Goal: Task Accomplishment & Management: Manage account settings

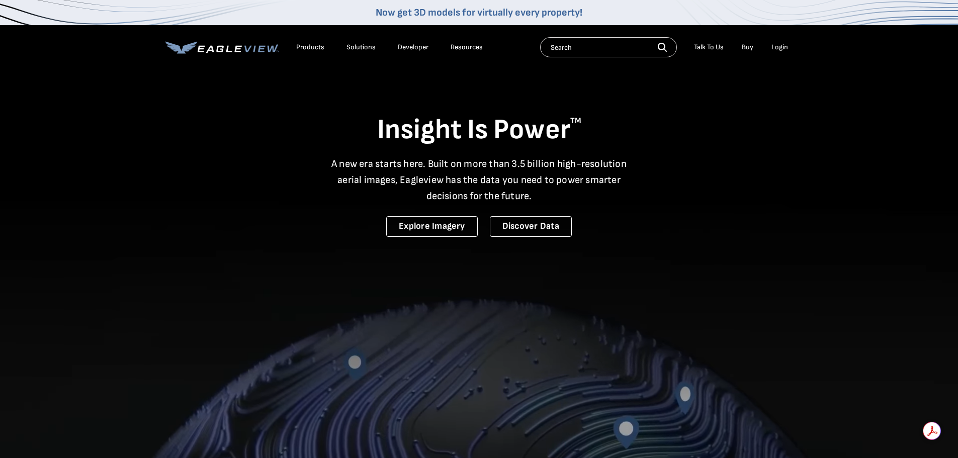
click at [778, 46] on div "Login" at bounding box center [780, 47] width 17 height 9
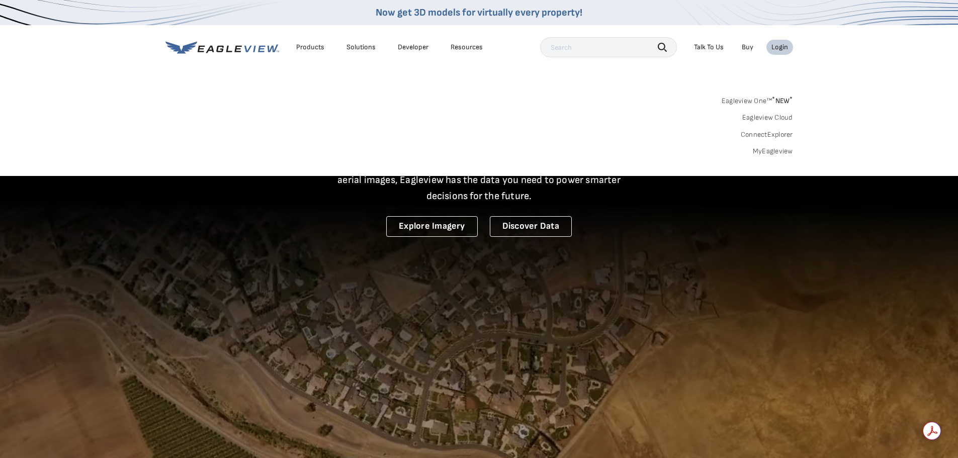
click at [778, 46] on div "Login" at bounding box center [780, 47] width 17 height 9
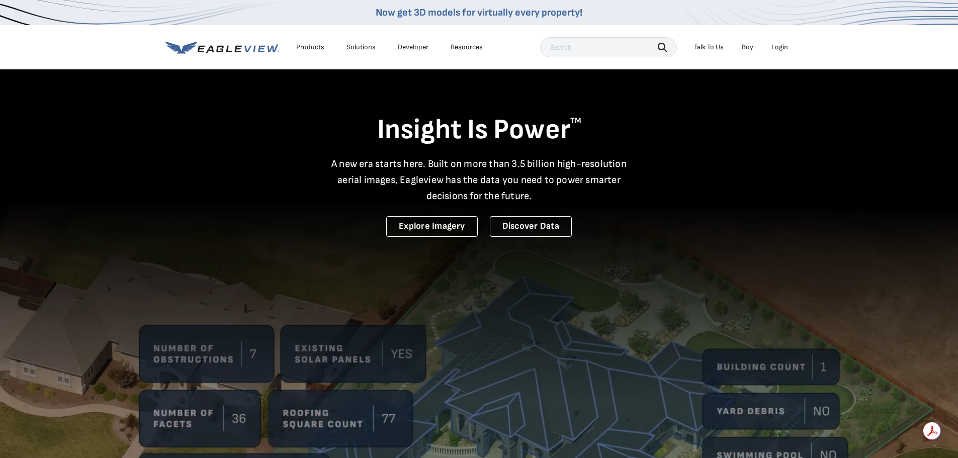
click at [778, 46] on div "Login" at bounding box center [780, 47] width 17 height 9
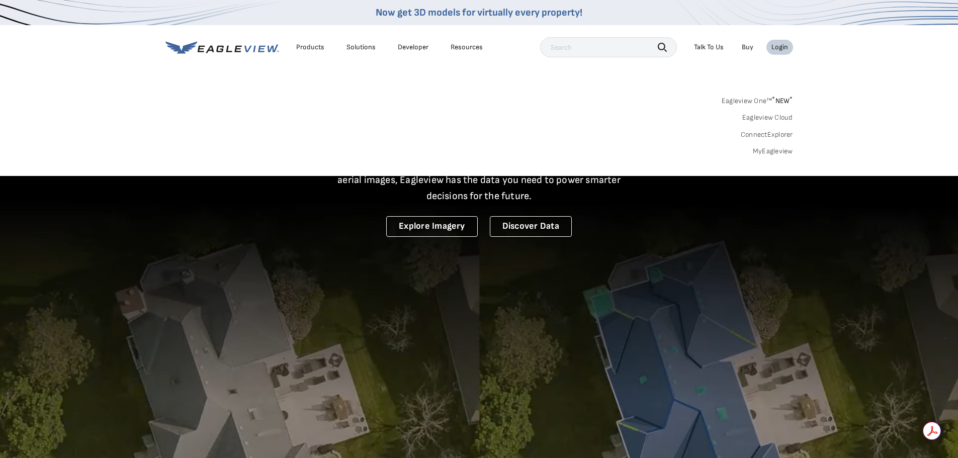
click at [769, 151] on link "MyEagleview" at bounding box center [773, 151] width 40 height 9
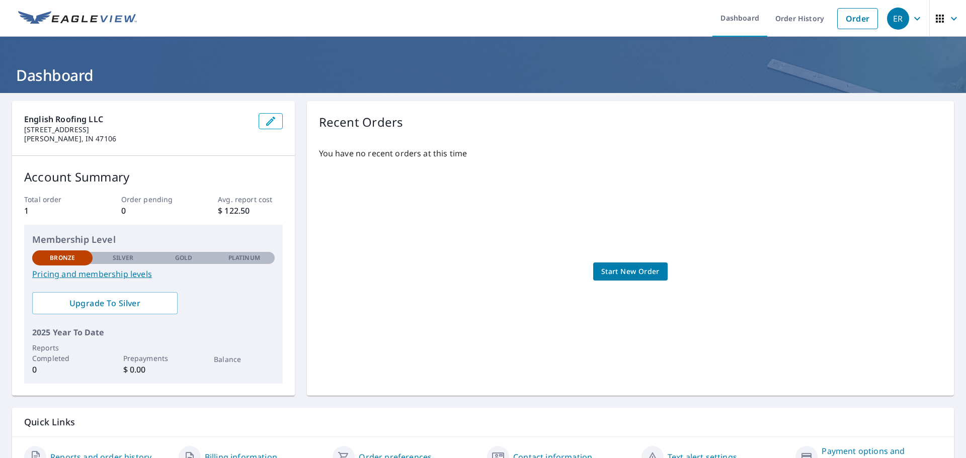
click at [914, 20] on icon "button" at bounding box center [917, 19] width 12 height 12
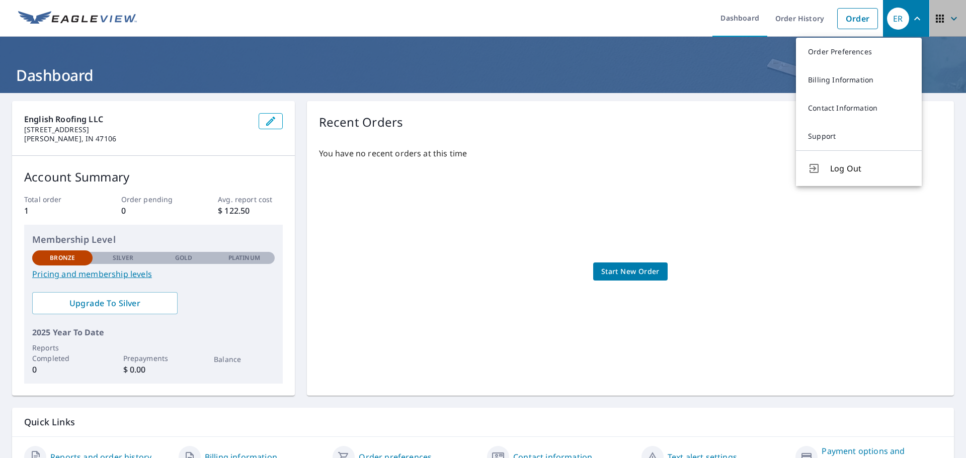
click at [948, 17] on icon "button" at bounding box center [954, 19] width 12 height 12
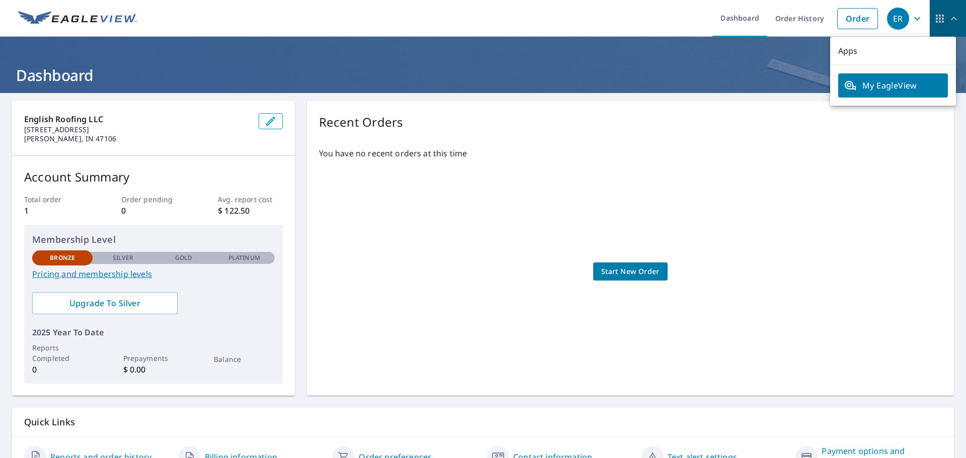
click at [948, 17] on icon "button" at bounding box center [954, 19] width 12 height 12
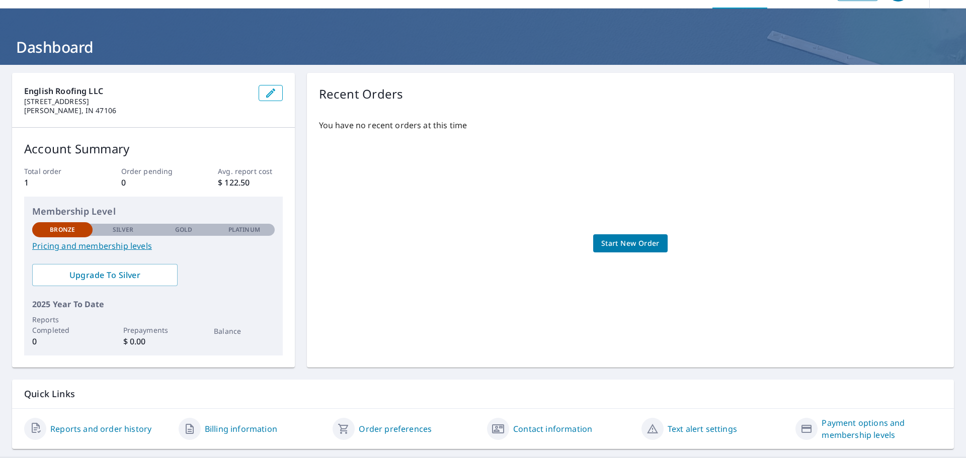
scroll to position [53, 0]
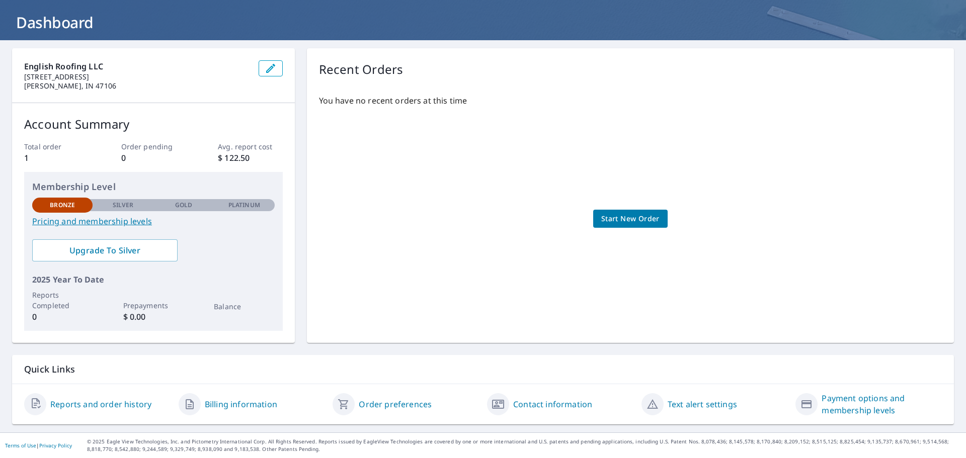
click at [398, 218] on div "You have no recent orders at this time Start New Order" at bounding box center [630, 209] width 623 height 244
click at [271, 68] on icon "button" at bounding box center [271, 68] width 12 height 12
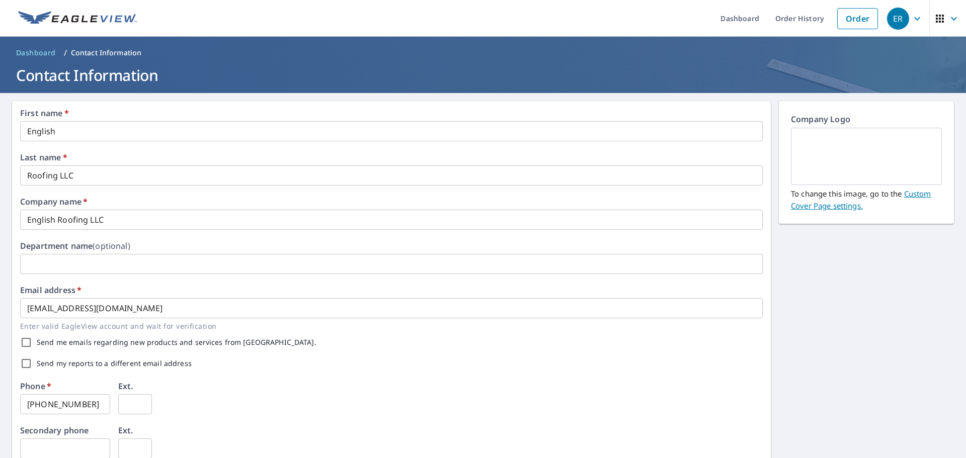
click at [833, 208] on link "Custom Cover Page settings." at bounding box center [861, 200] width 140 height 22
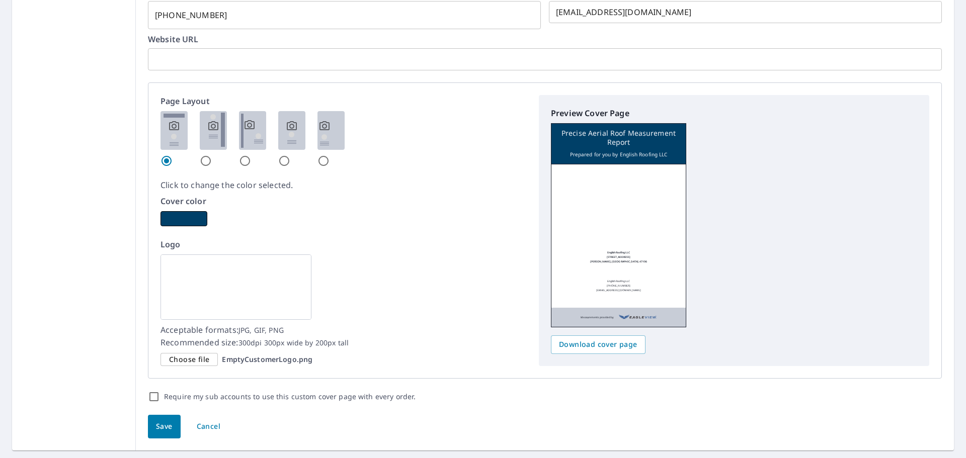
scroll to position [538, 0]
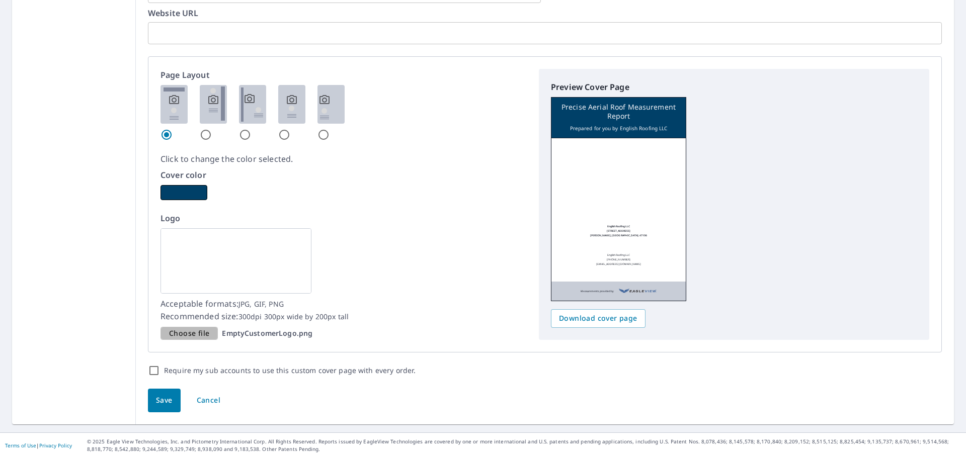
click at [194, 335] on span "Choose file" at bounding box center [189, 333] width 40 height 13
click at [0, 0] on input "Choose file EmptyCustomerLogo.png" at bounding box center [0, 0] width 0 height 0
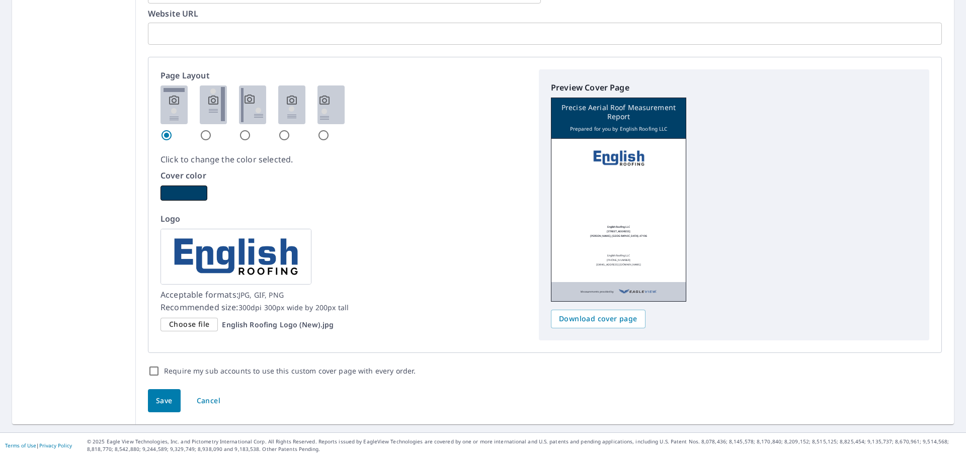
scroll to position [537, 0]
click at [161, 400] on span "Save" at bounding box center [164, 401] width 17 height 13
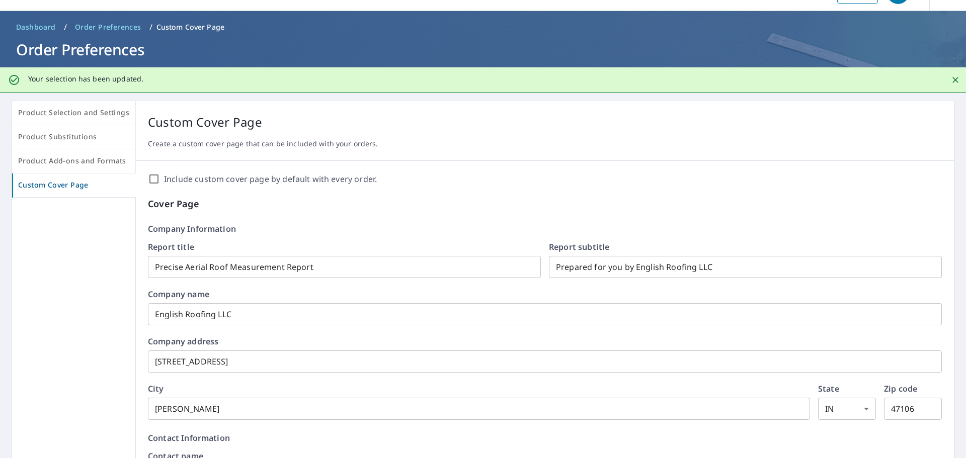
scroll to position [0, 0]
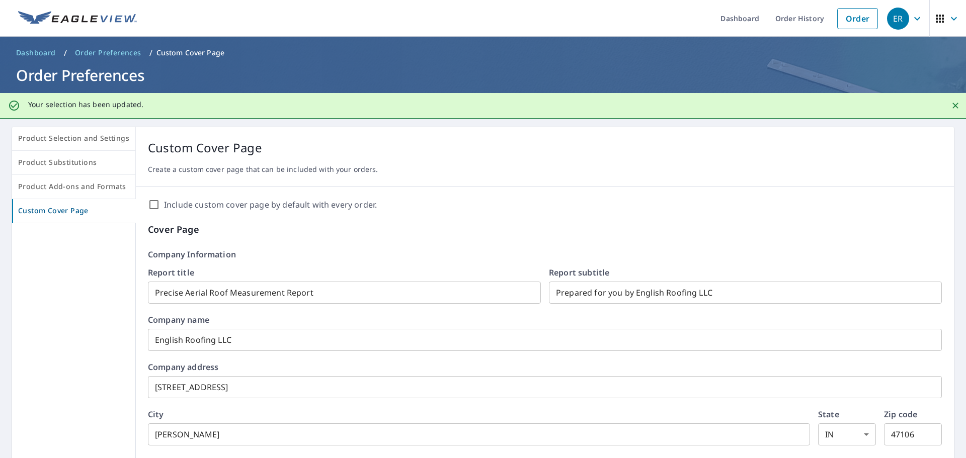
click at [913, 16] on icon "button" at bounding box center [917, 19] width 12 height 12
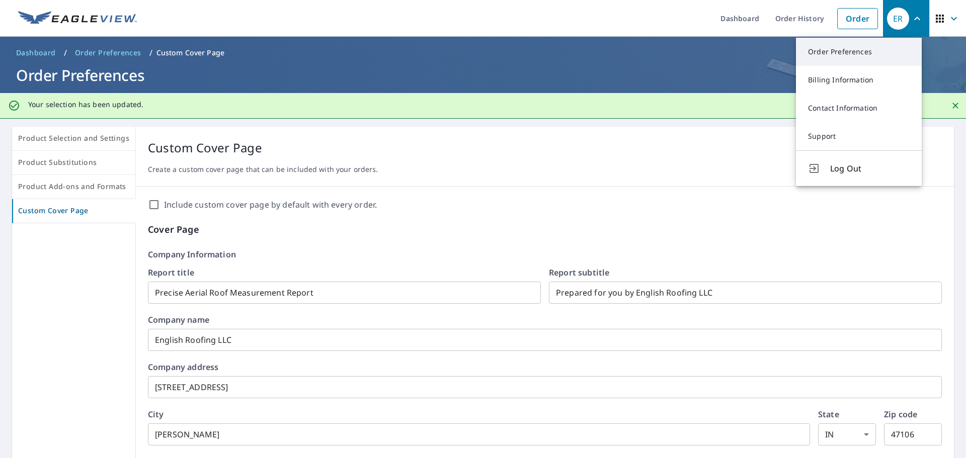
click at [853, 49] on link "Order Preferences" at bounding box center [859, 52] width 126 height 28
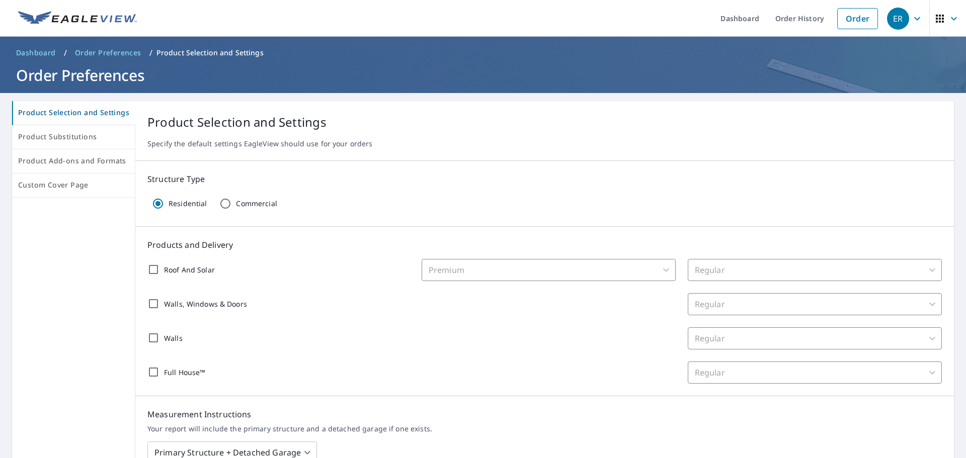
click at [911, 23] on icon "button" at bounding box center [917, 19] width 12 height 12
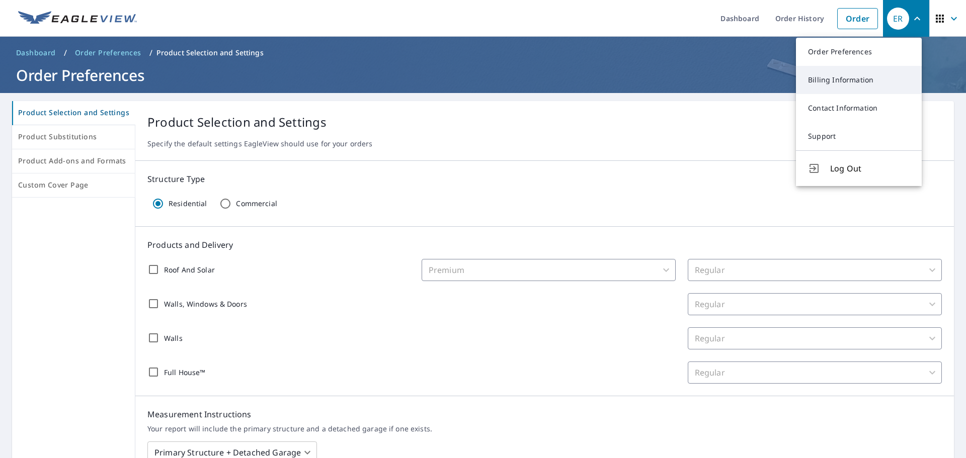
click at [846, 83] on link "Billing Information" at bounding box center [859, 80] width 126 height 28
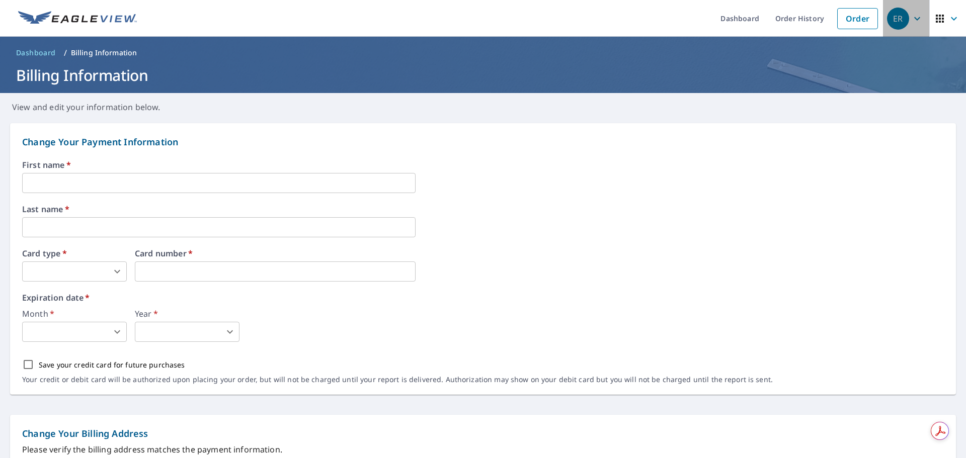
click at [916, 19] on span "ER" at bounding box center [906, 19] width 38 height 24
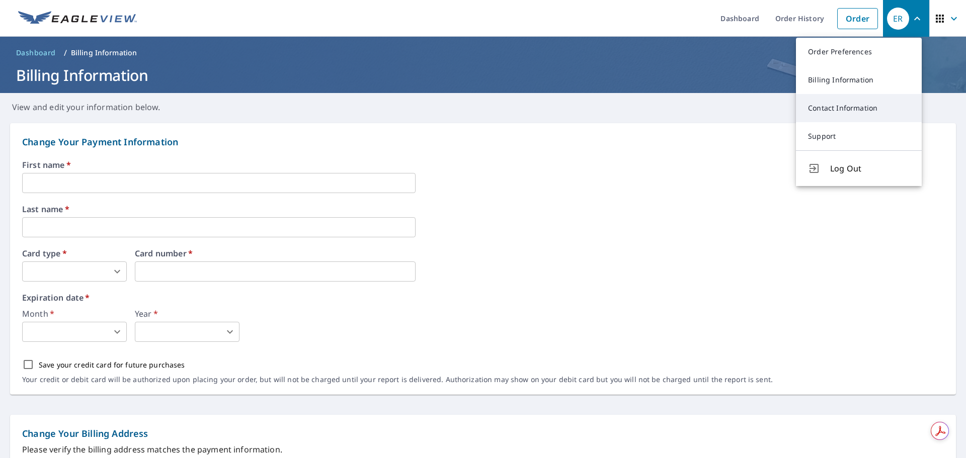
click at [859, 104] on link "Contact Information" at bounding box center [859, 108] width 126 height 28
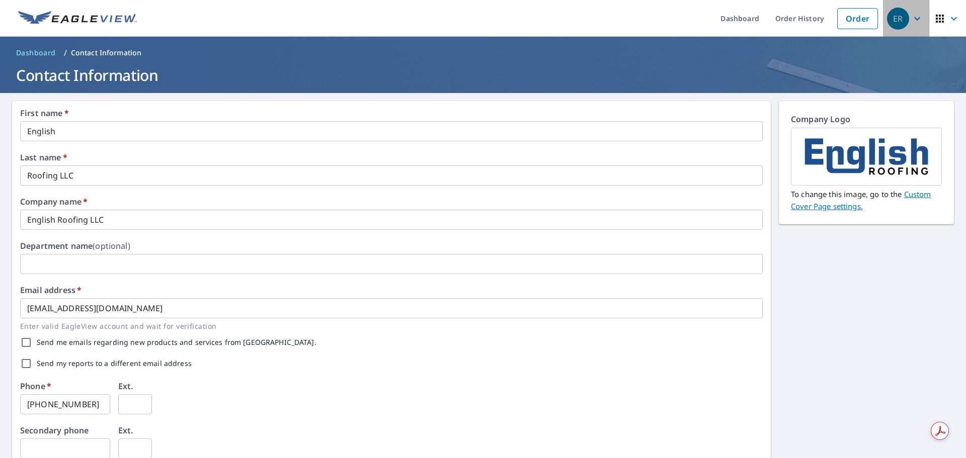
click at [914, 17] on icon "button" at bounding box center [917, 19] width 6 height 4
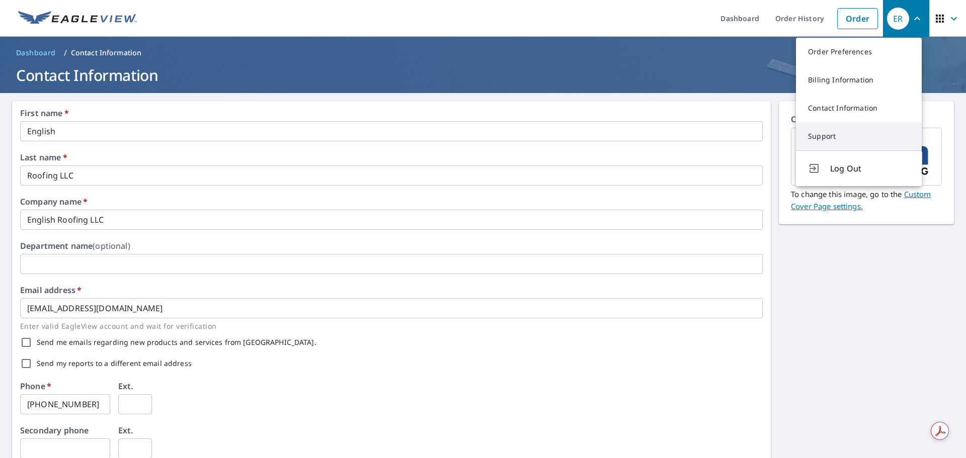
click at [826, 135] on link "Support" at bounding box center [859, 136] width 126 height 28
